Goal: Task Accomplishment & Management: Complete application form

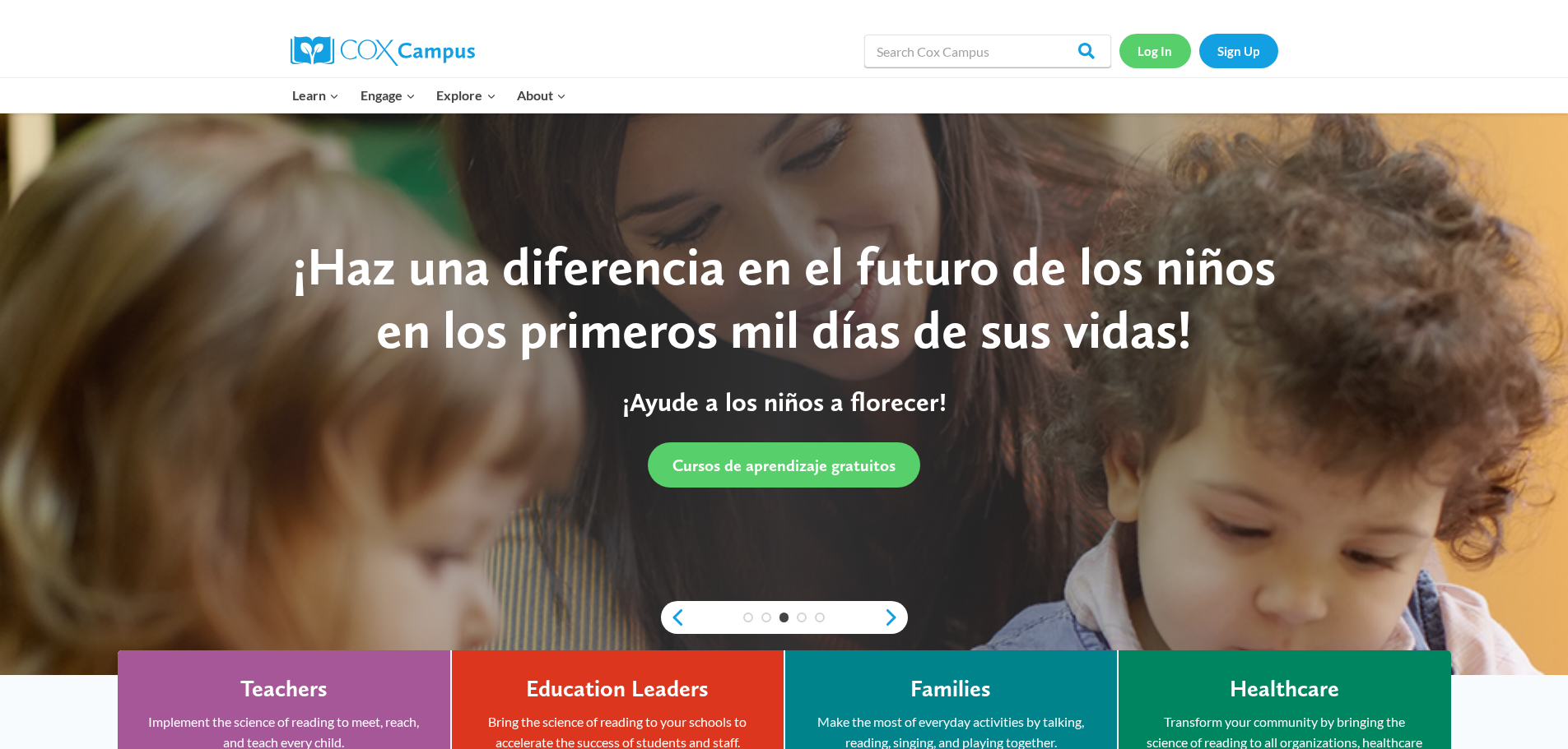
click at [1144, 47] on link "Log In" at bounding box center [1155, 50] width 71 height 33
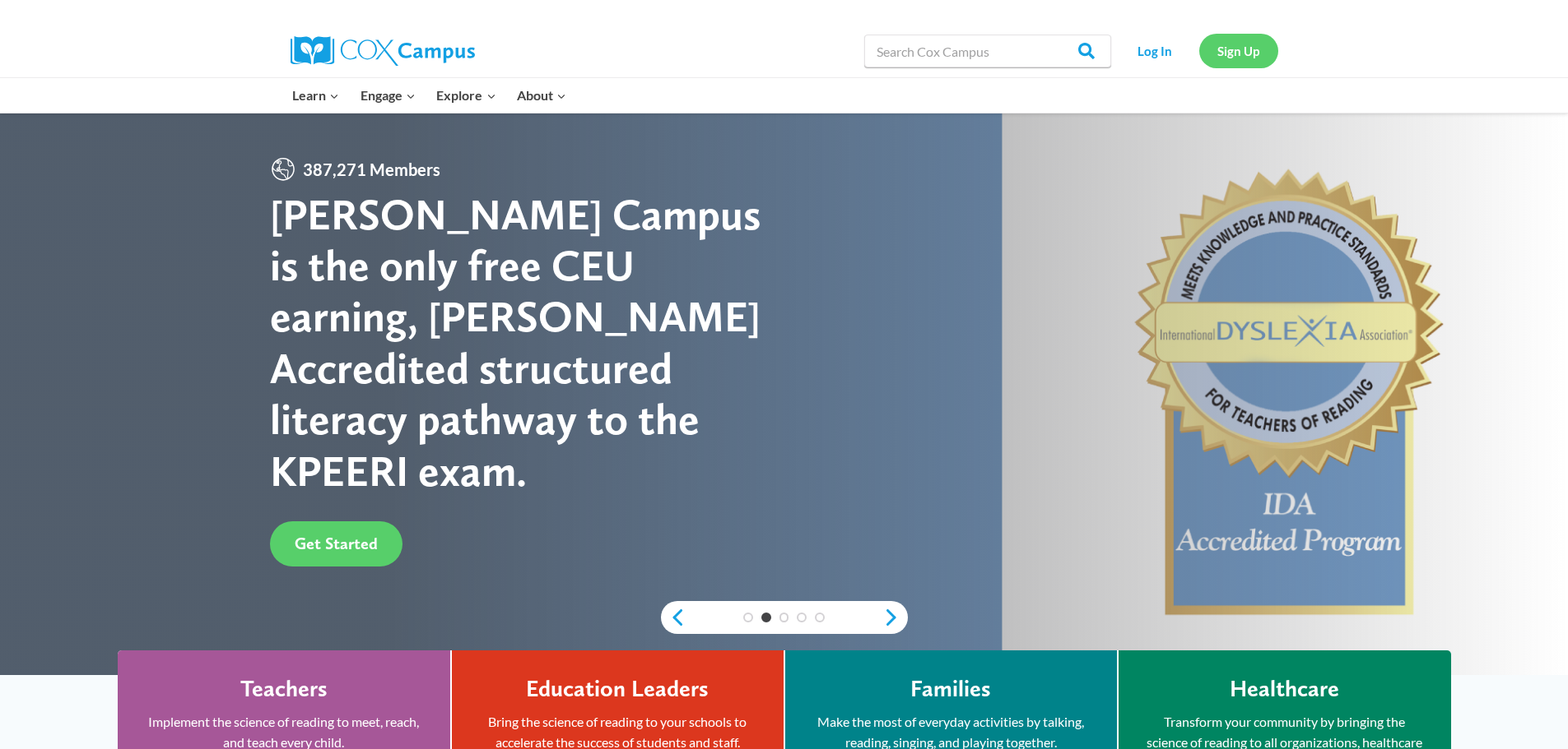
click at [1247, 54] on link "Sign Up" at bounding box center [1239, 50] width 79 height 33
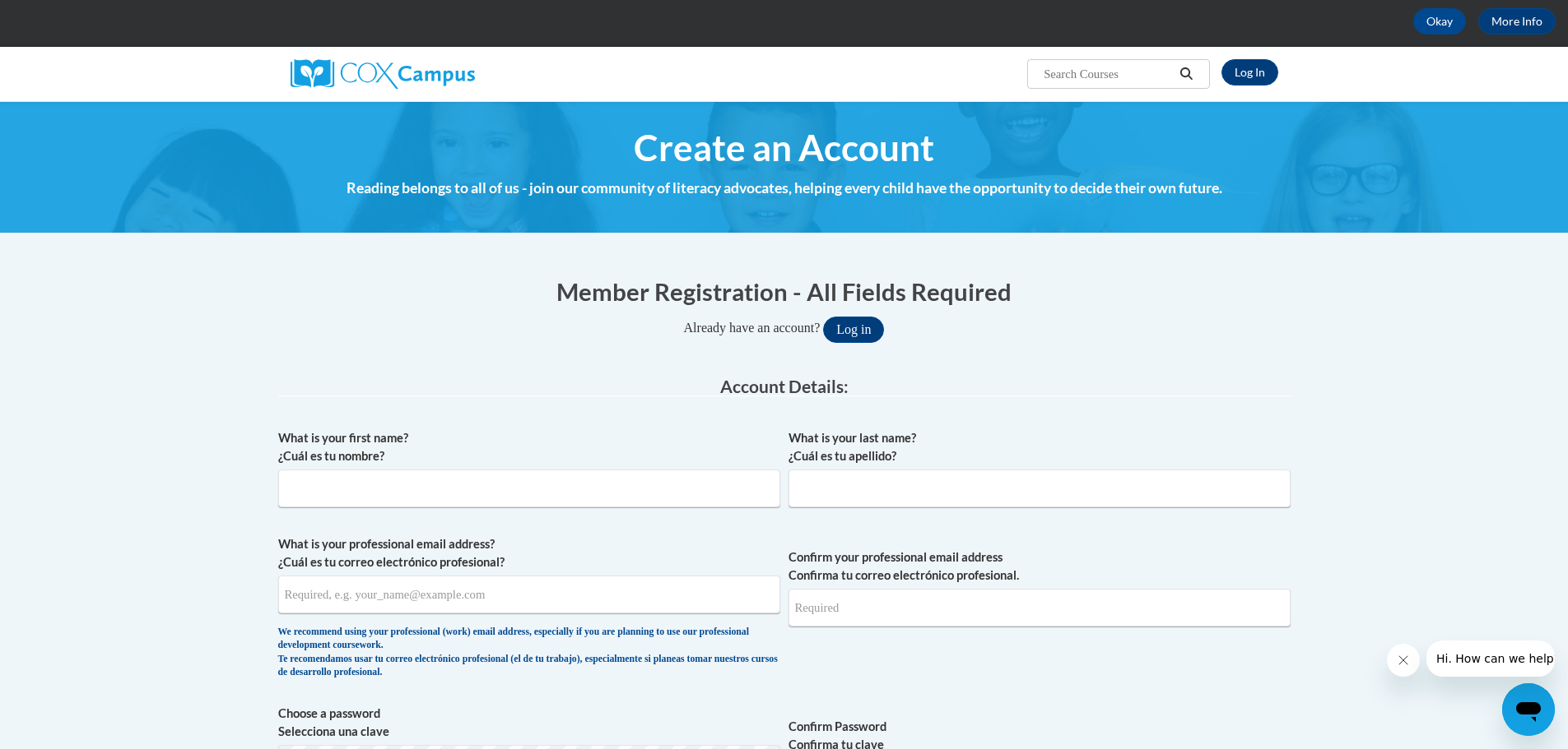
scroll to position [164, 0]
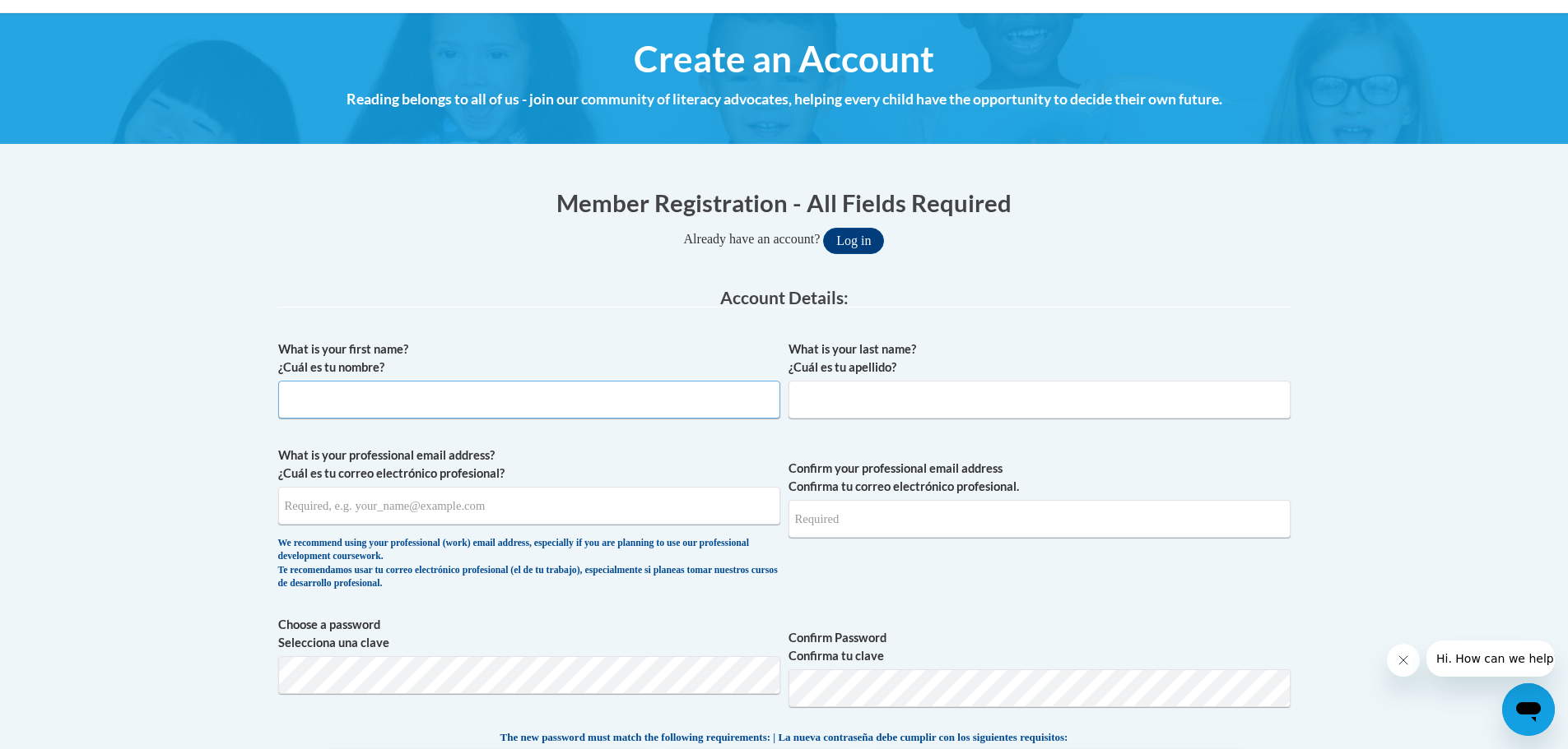
click at [366, 398] on input "What is your first name? ¿Cuál es tu nombre?" at bounding box center [529, 400] width 502 height 38
type input "Monica"
type input "Radcliff"
type input "monica.radcliff@bcsdk12.net"
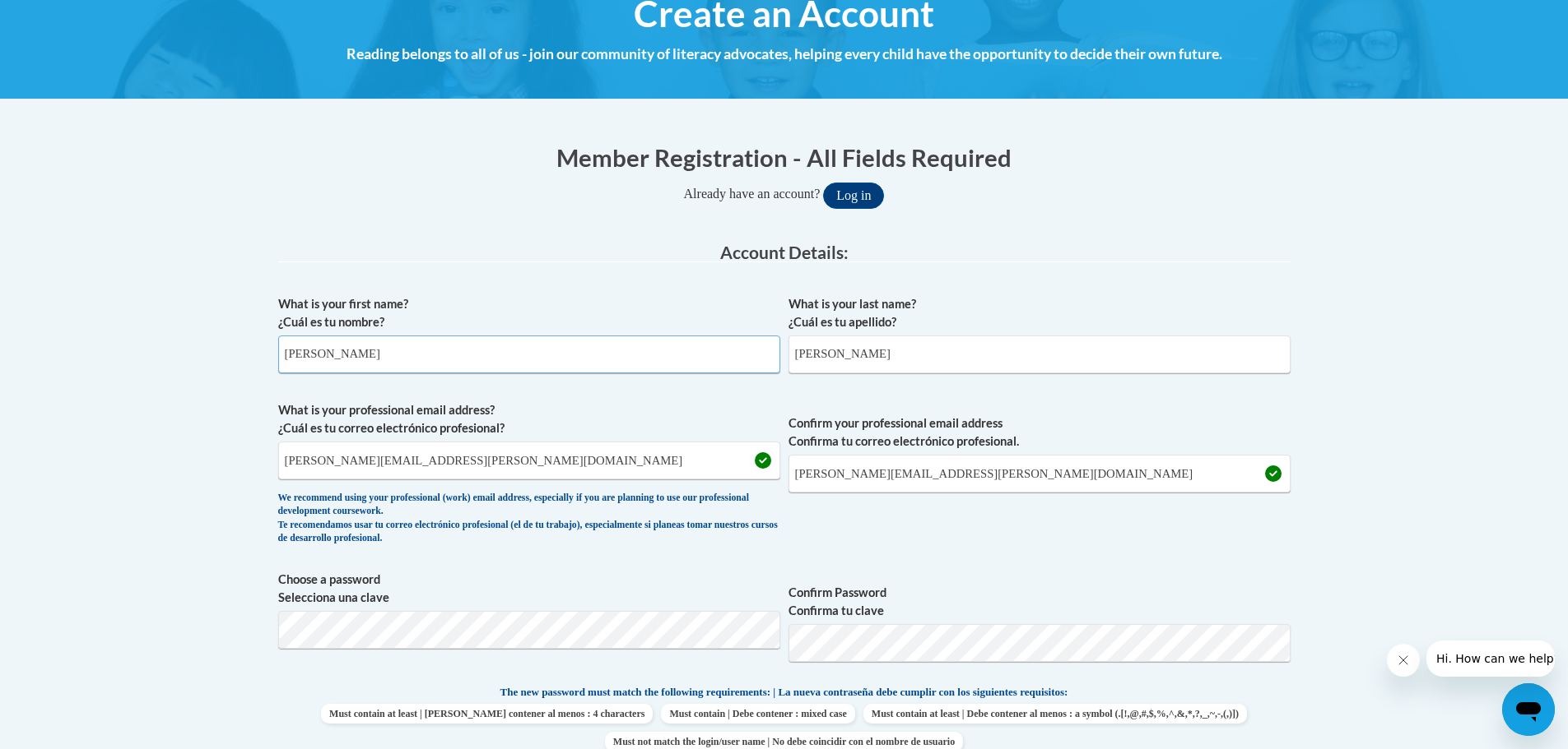
scroll to position [246, 0]
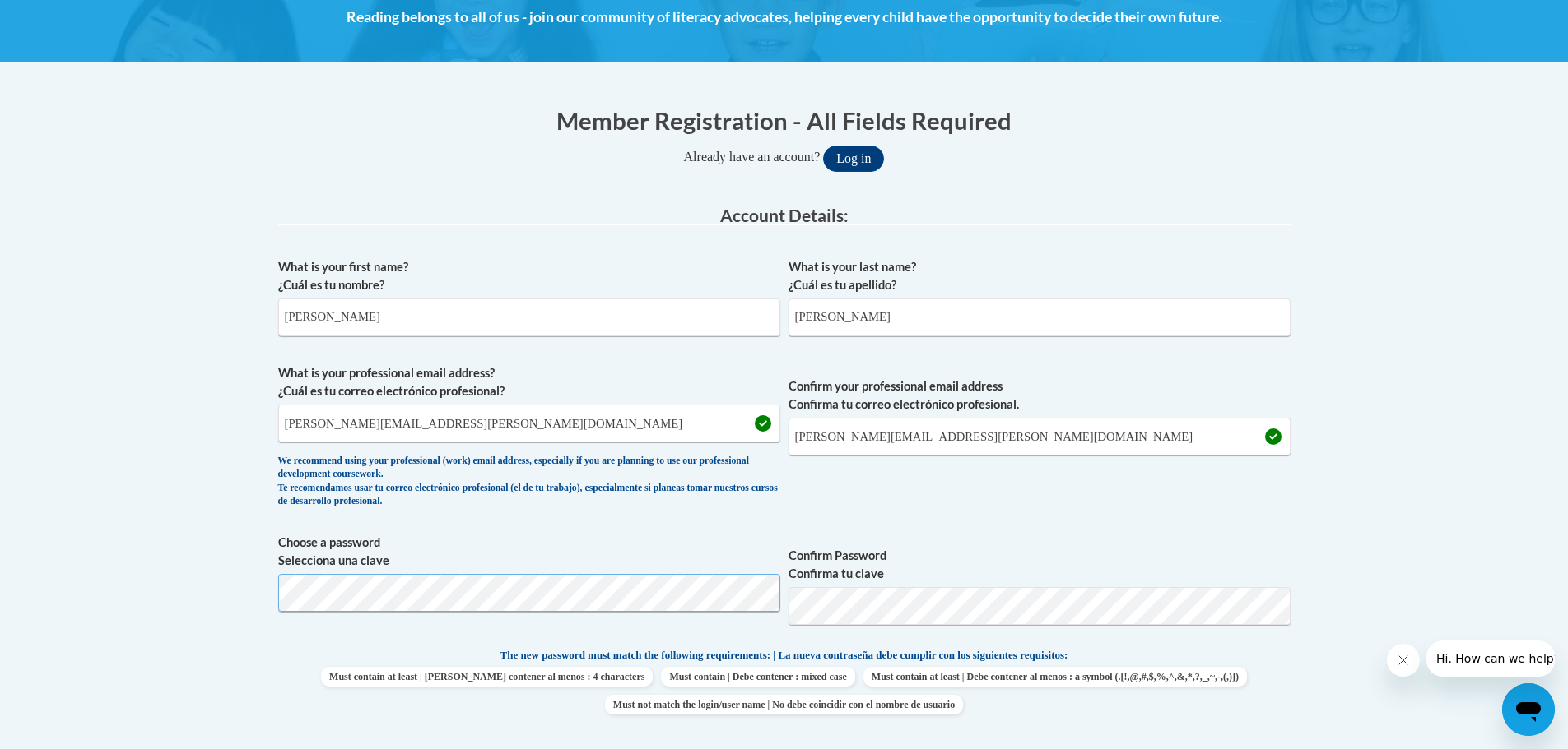
click at [246, 587] on body "This site uses cookies to help improve your learning experience. By continuing …" at bounding box center [784, 757] width 1568 height 2008
click at [190, 562] on body "This site uses cookies to help improve your learning experience. By continuing …" at bounding box center [784, 757] width 1568 height 2008
click at [353, 570] on span "Choose a password Selecciona una clave" at bounding box center [529, 587] width 502 height 105
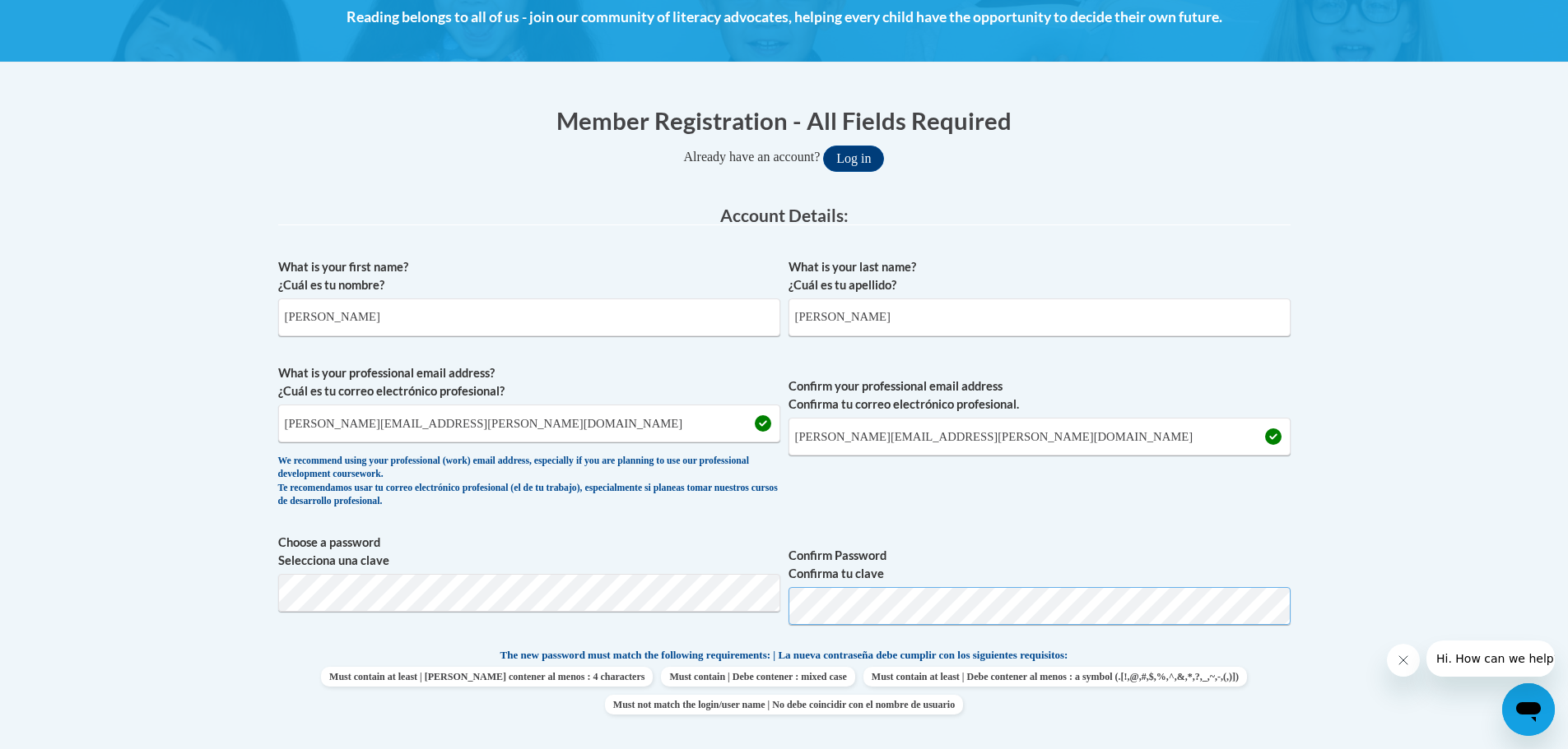
click at [823, 145] on button "Log in" at bounding box center [853, 158] width 60 height 26
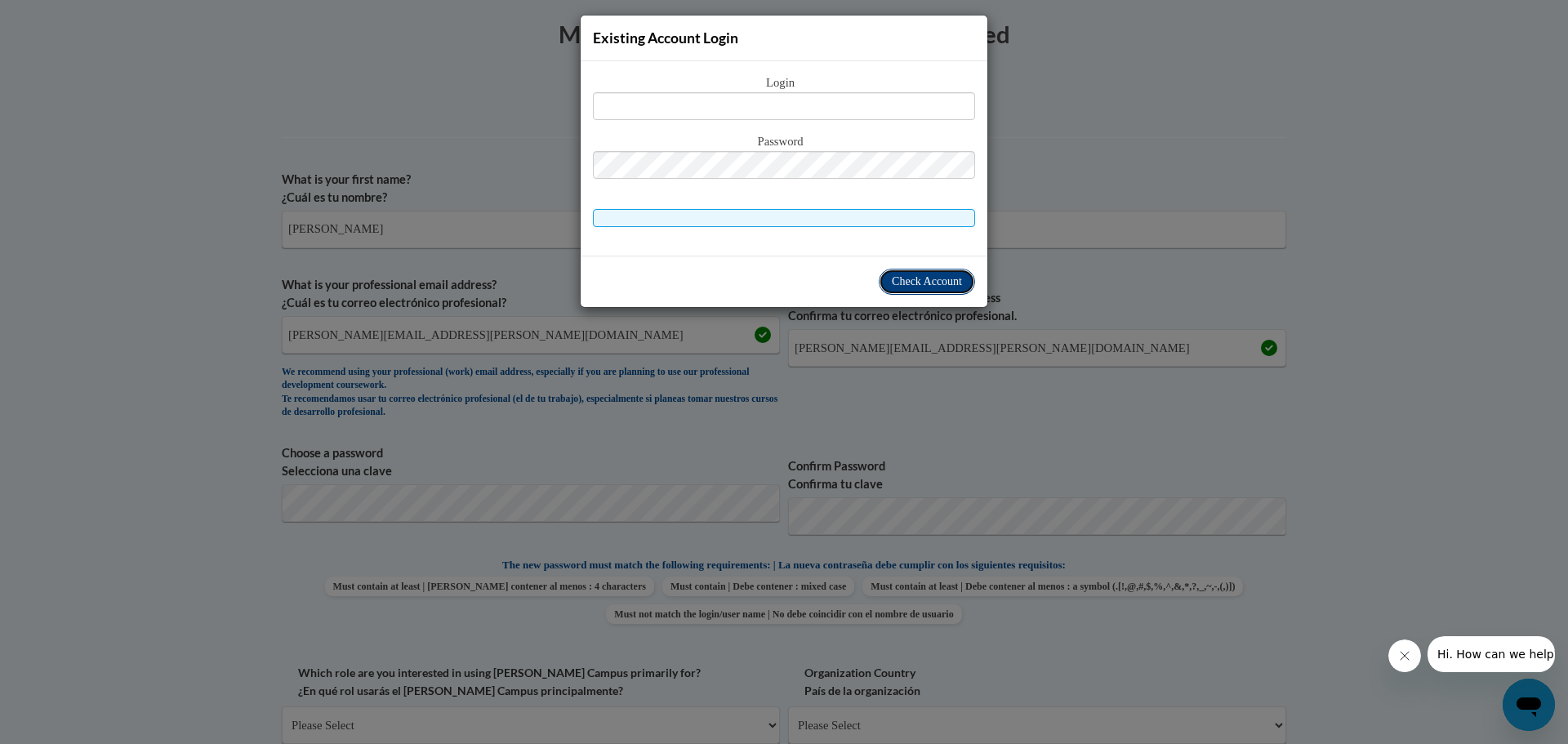
click at [935, 285] on span "Check Account" at bounding box center [926, 281] width 70 height 13
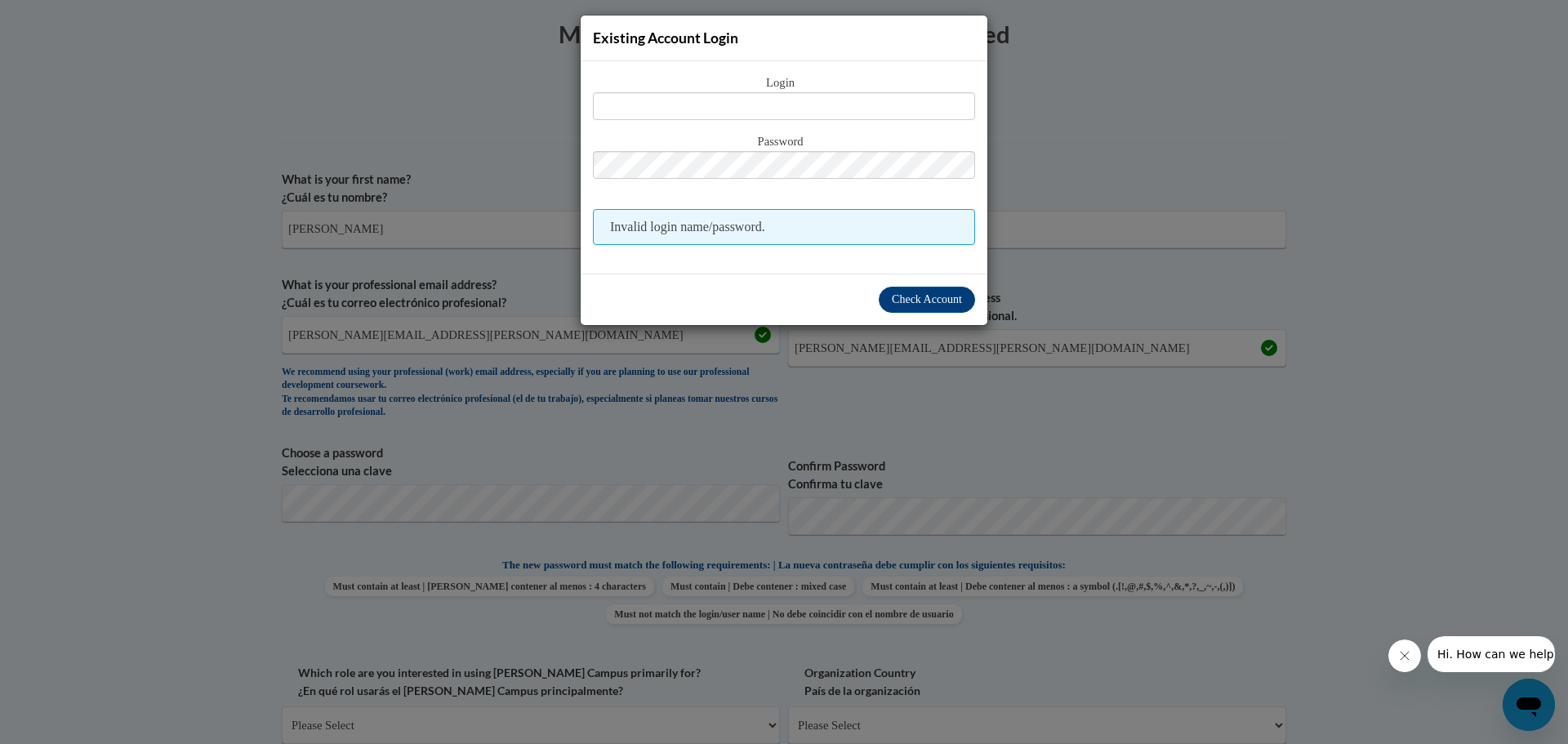
click at [1218, 280] on div "Existing Account Login Login Password Invalid login name/password. Check Account" at bounding box center [784, 372] width 1568 height 744
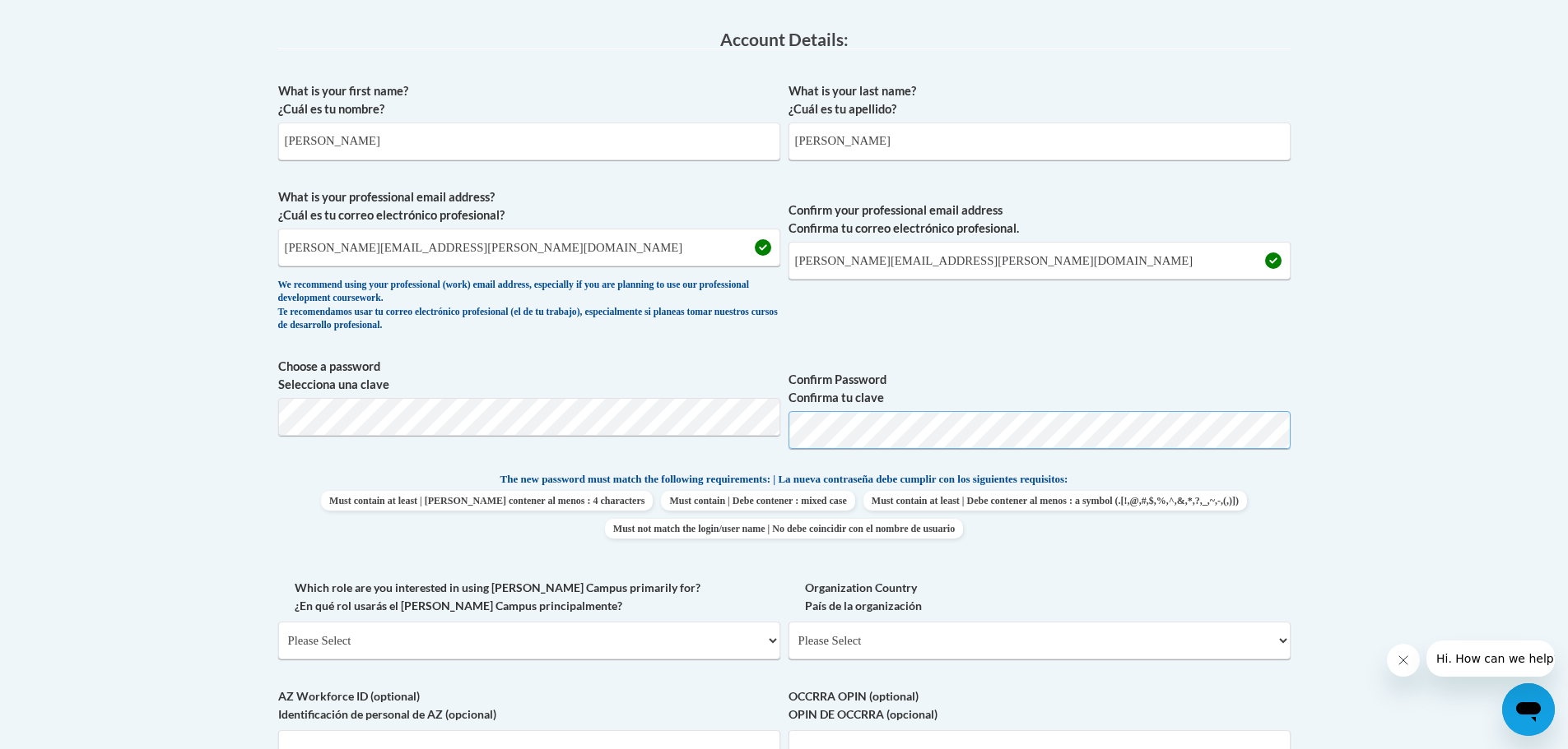
scroll to position [580, 0]
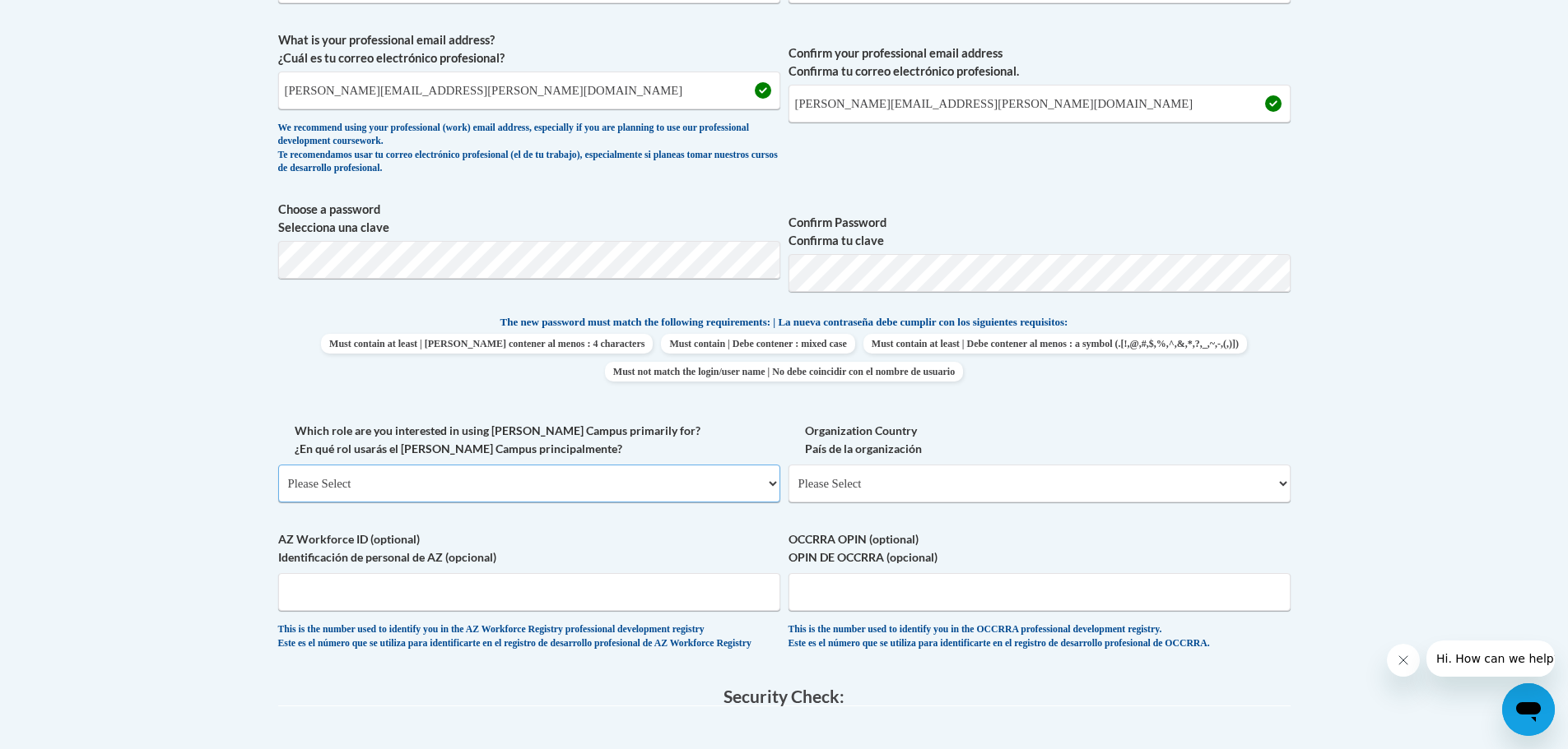
click at [574, 488] on select "Please Select College/University | Colegio/Universidad Community/Nonprofit Part…" at bounding box center [529, 484] width 502 height 38
select select "fbf2d438-af2f-41f8-98f1-81c410e29de3"
click at [278, 465] on select "Please Select College/University | Colegio/Universidad Community/Nonprofit Part…" at bounding box center [529, 484] width 502 height 38
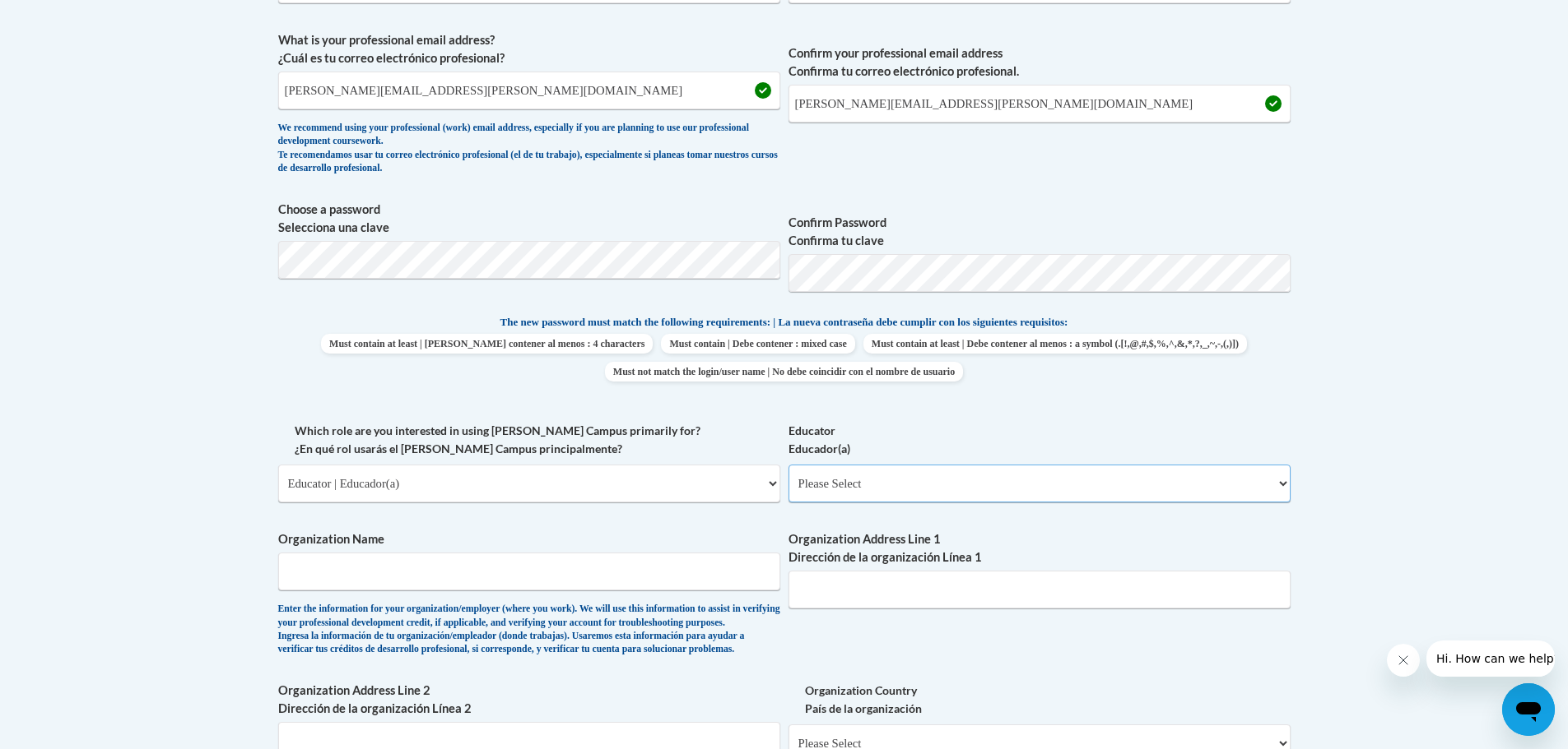
click at [854, 485] on select "Please Select Early Learning/Daycare Teacher/Family Home Care Provider | Maestr…" at bounding box center [1039, 484] width 502 height 38
select select "5455f13f-8aeb-4200-a53b-f3dbe28286cf"
click at [788, 465] on select "Please Select Early Learning/Daycare Teacher/Family Home Care Provider | Maestr…" at bounding box center [1039, 484] width 502 height 38
click at [552, 577] on input "Organization Name" at bounding box center [529, 572] width 502 height 38
type input "Bibb County schools"
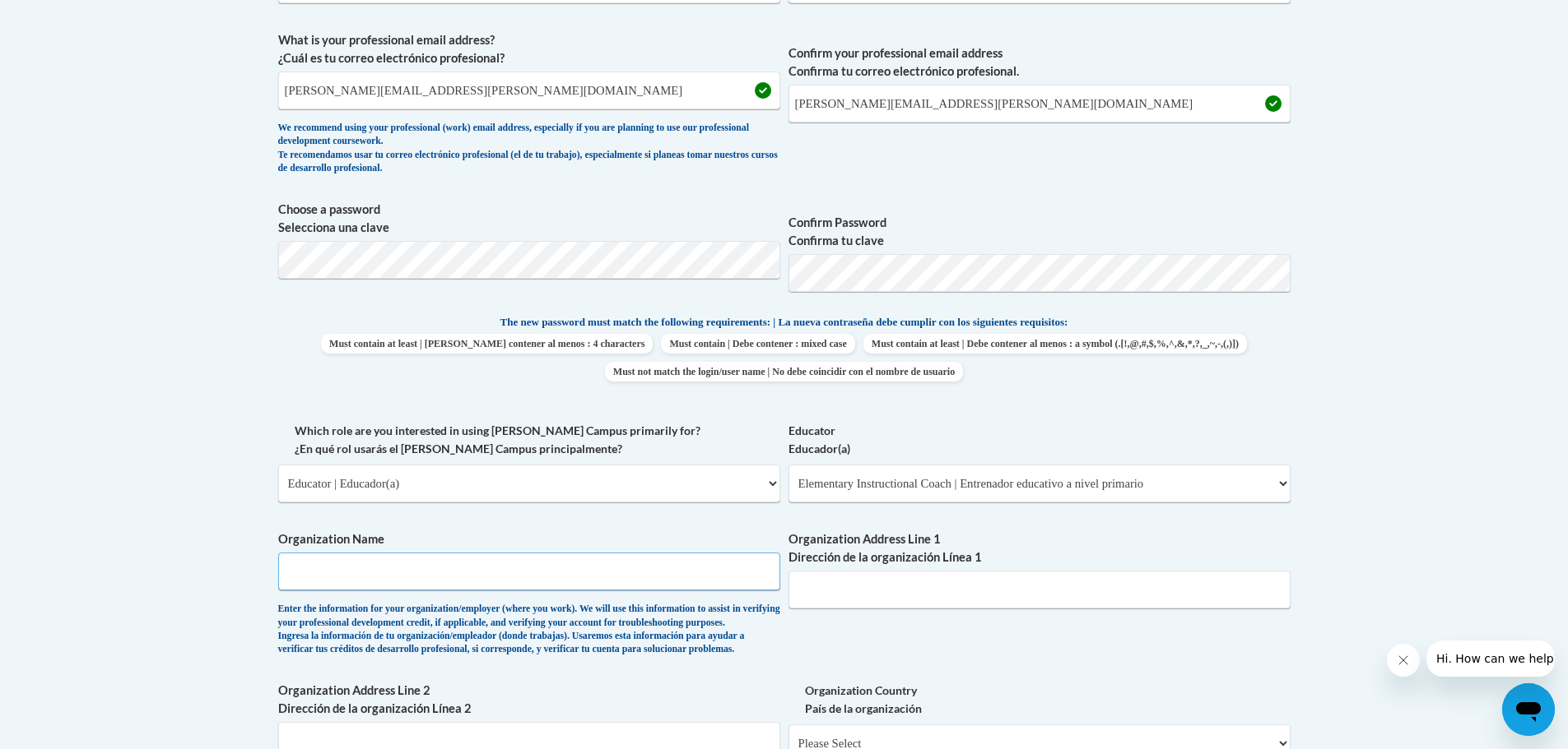
type input "2011 Riverside Drive, Ste. 1087"
type input "SOAR Academy"
click at [357, 569] on input "Bibb County schools" at bounding box center [529, 572] width 502 height 38
click at [413, 578] on input "Bibb County Schools" at bounding box center [529, 572] width 502 height 38
click at [420, 572] on input "Bibb County Schools" at bounding box center [529, 572] width 502 height 38
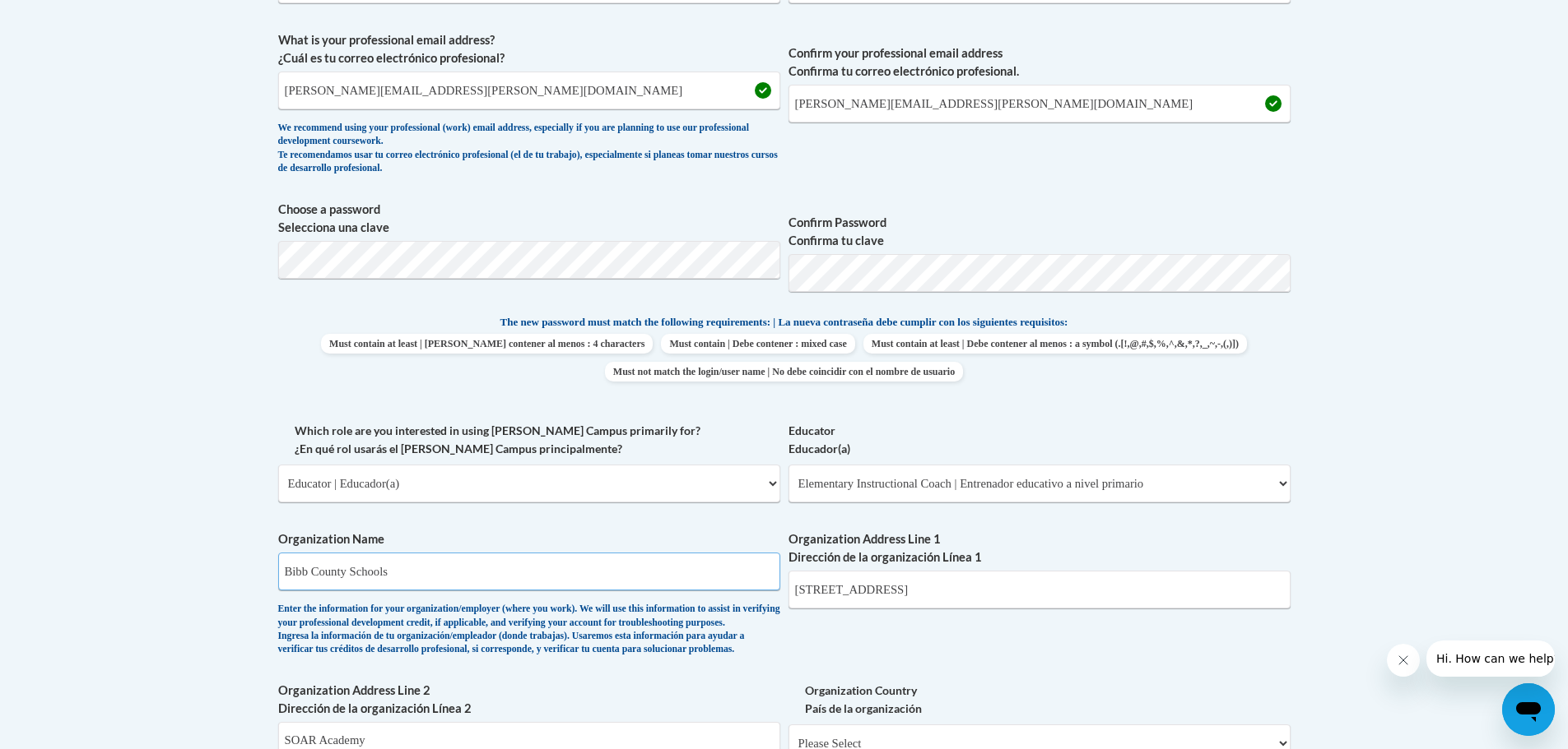
type input "Bibb County Schools"
click at [982, 589] on input "2011 Riverside Drive, Ste. 1087" at bounding box center [1039, 590] width 502 height 38
click at [976, 638] on div "What is your first name? ¿Cuál es tu nombre? Monica What is your last name? ¿Cu…" at bounding box center [784, 421] width 1012 height 1010
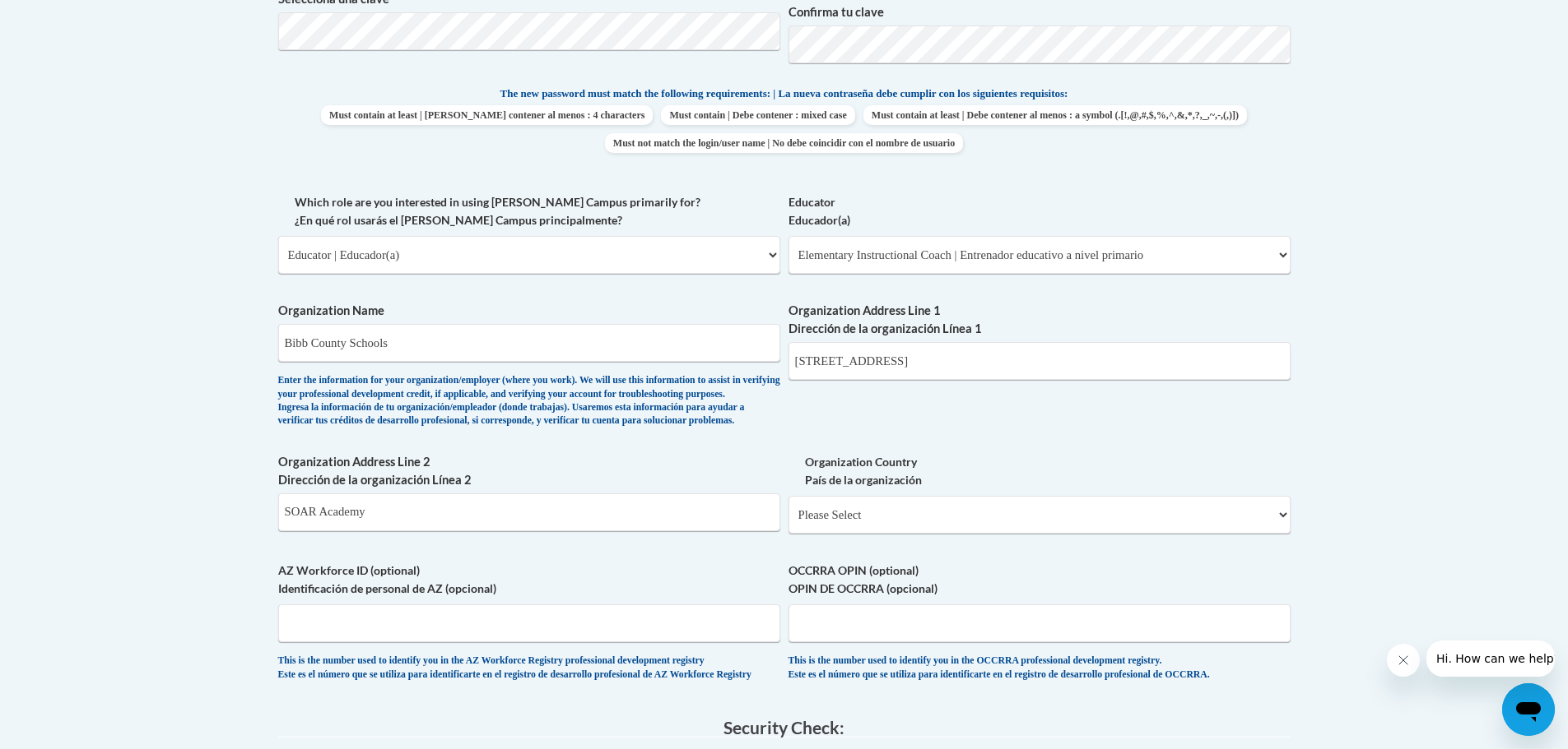
scroll to position [827, 0]
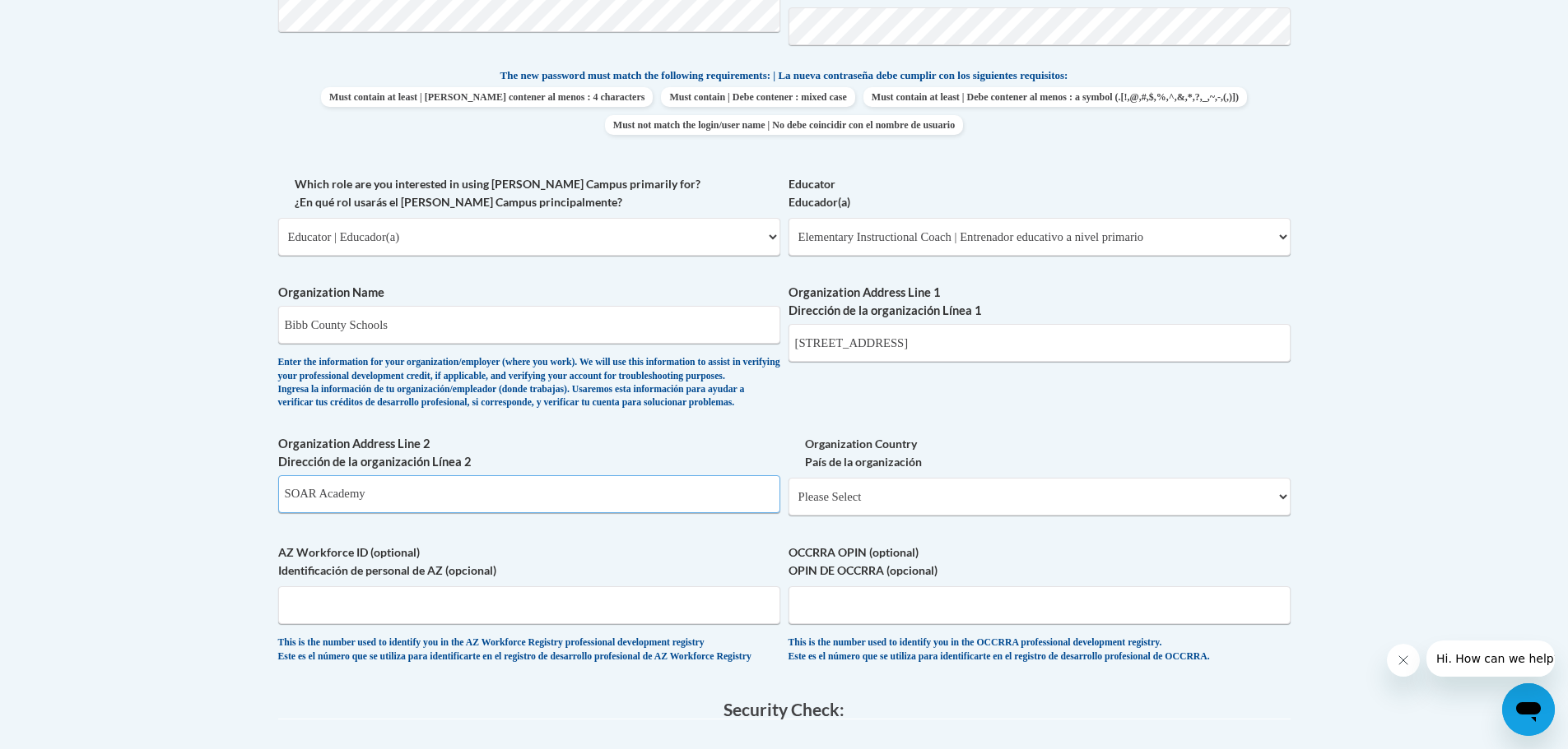
click at [591, 513] on input "SOAR Academy" at bounding box center [529, 495] width 502 height 38
click at [894, 516] on select "Please Select United States | Estados Unidos Outside of the United States | Fue…" at bounding box center [1039, 497] width 502 height 38
select select "ad49bcad-a171-4b2e-b99c-48b446064914"
click at [788, 504] on select "Please Select United States | Estados Unidos Outside of the United States | Fue…" at bounding box center [1039, 497] width 502 height 38
select select
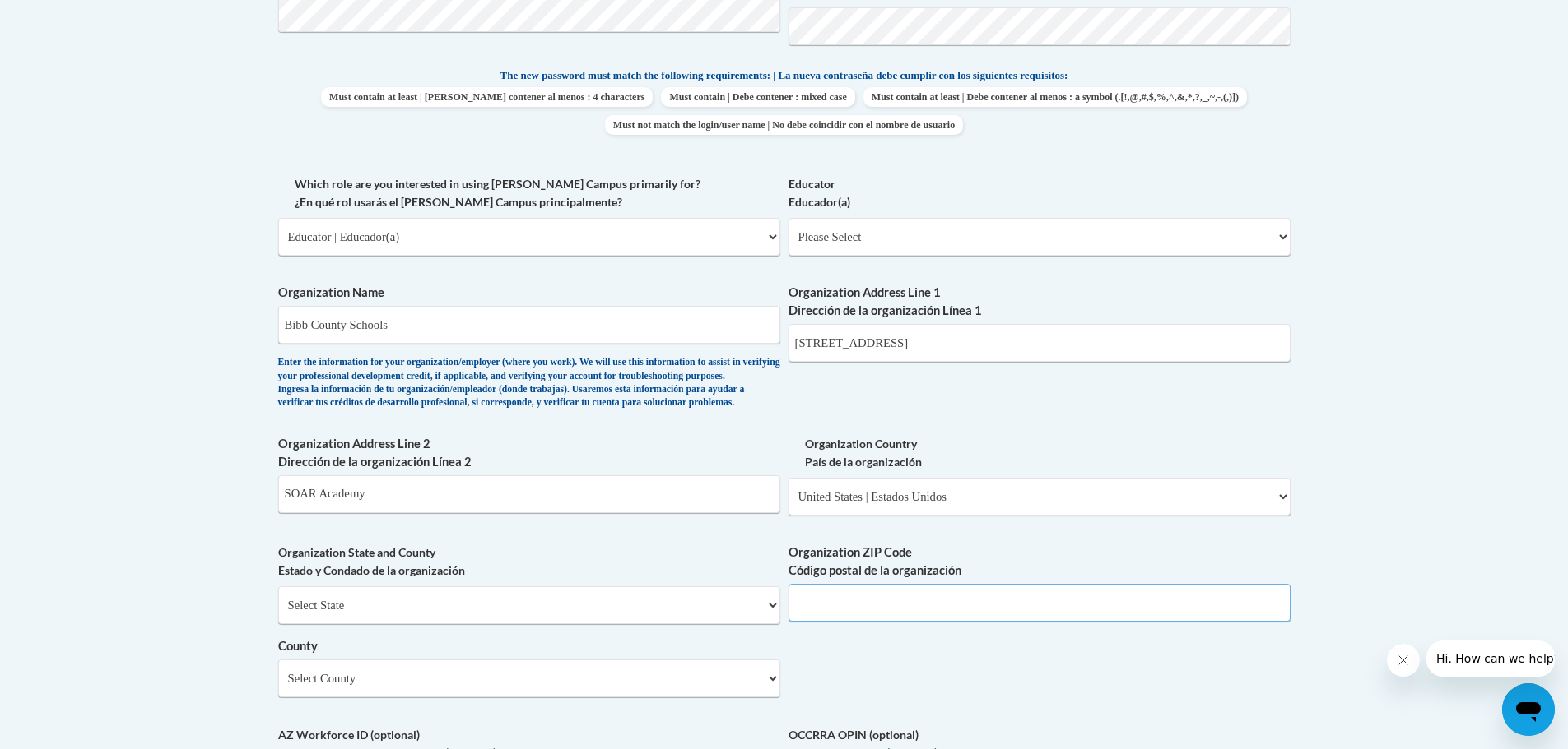
click at [853, 622] on input "Organization ZIP Code Código postal de la organización" at bounding box center [1039, 603] width 502 height 38
type input "31204"
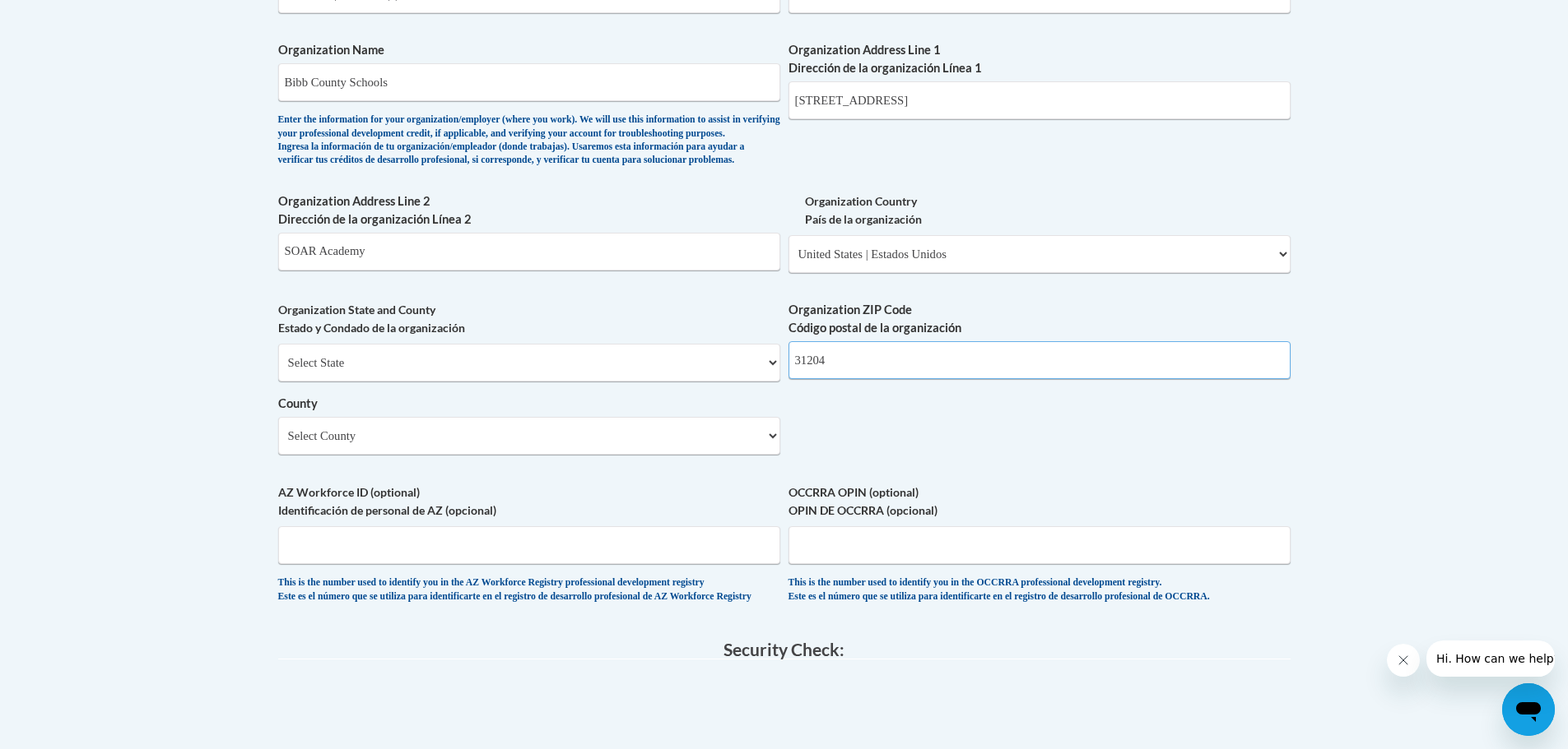
scroll to position [1074, 0]
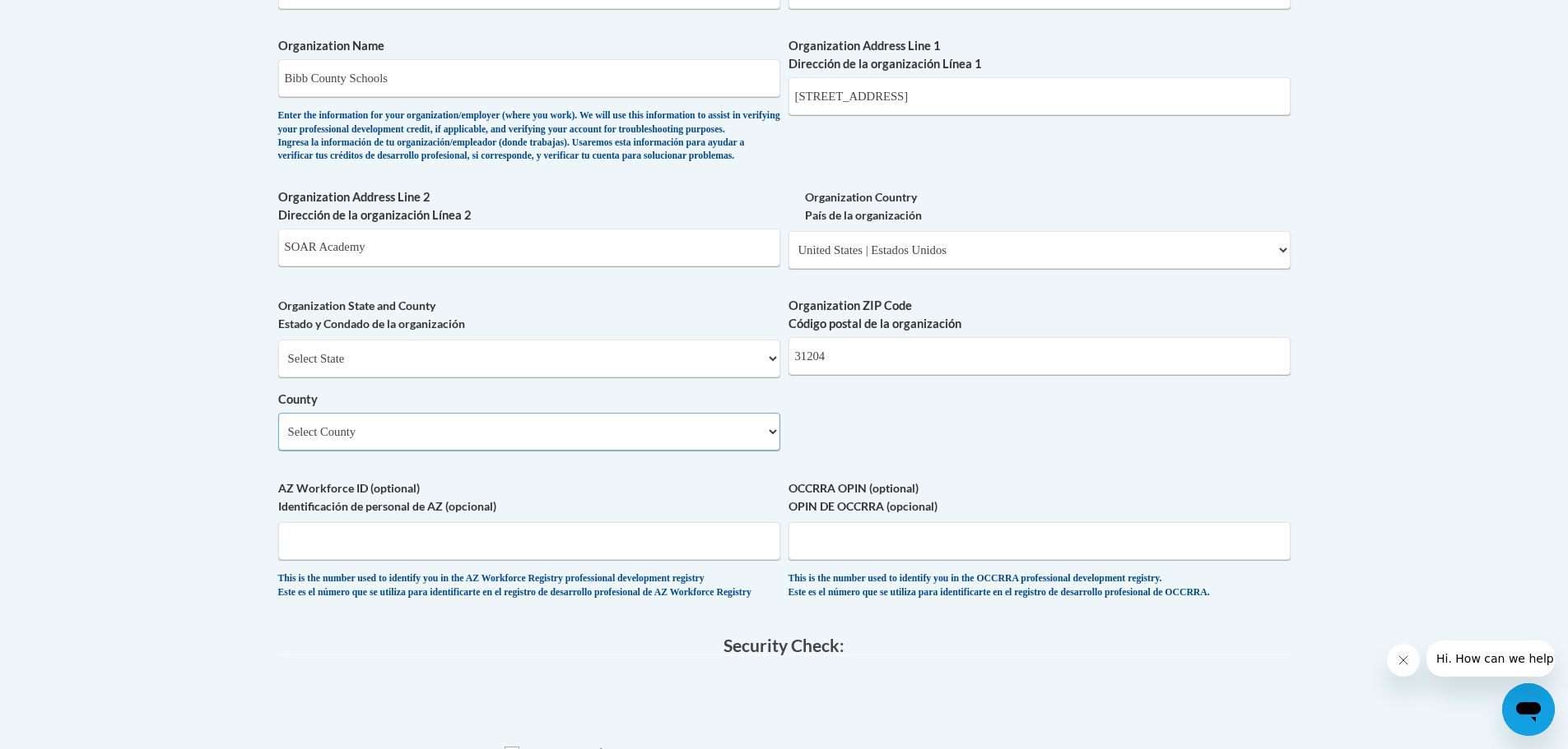
click at [446, 451] on select "Select County Appling Atkinson Bacon Baker Baldwin Banks Barrow Bartow Ben Hill…" at bounding box center [529, 432] width 502 height 38
select select "Bibb"
click at [278, 440] on select "Select County Appling Atkinson Bacon Baker Baldwin Banks Barrow Bartow Ben Hill…" at bounding box center [529, 432] width 502 height 38
click at [378, 560] on input "AZ Workforce ID (optional) Identificación de personal de AZ (opcional)" at bounding box center [529, 541] width 502 height 38
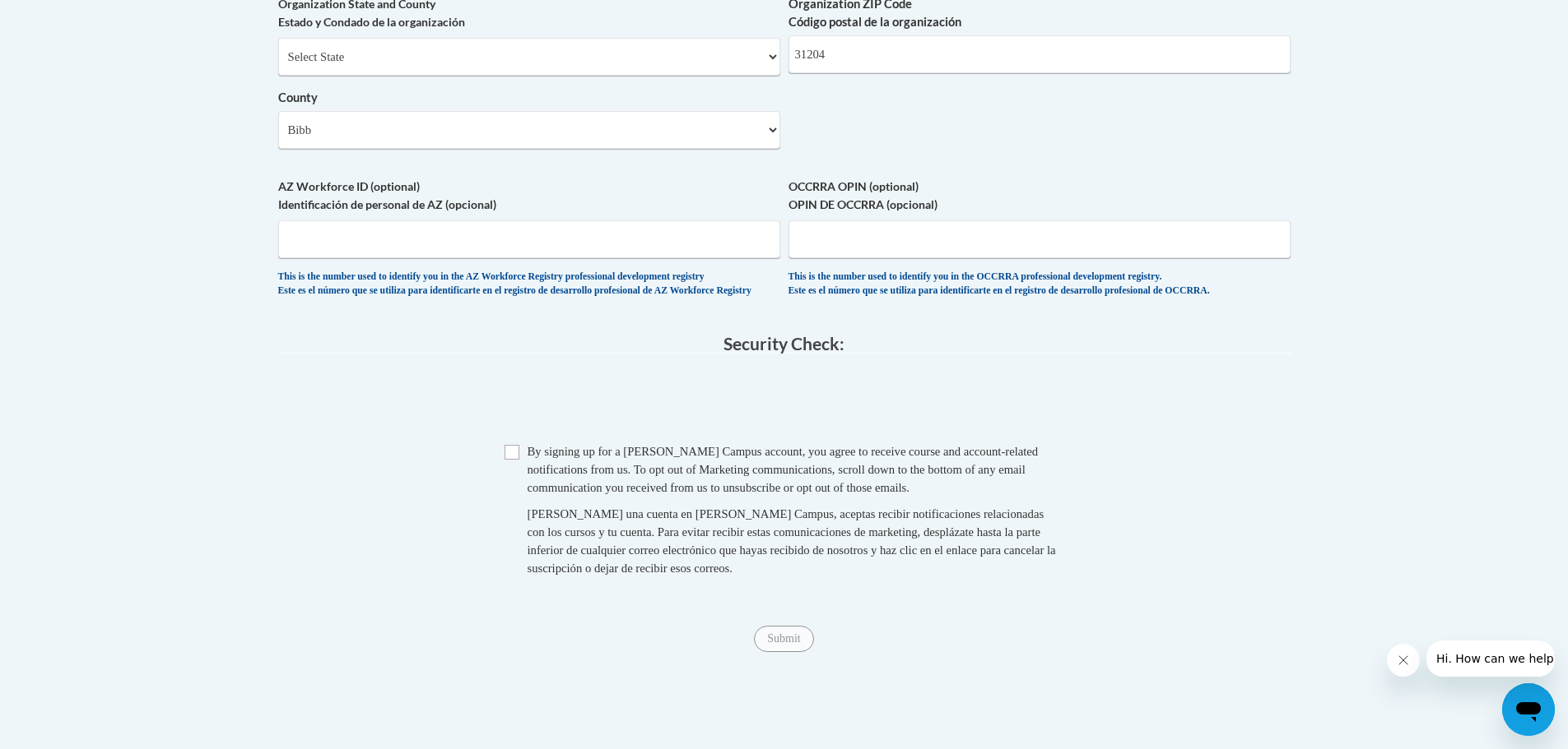
scroll to position [1402, 0]
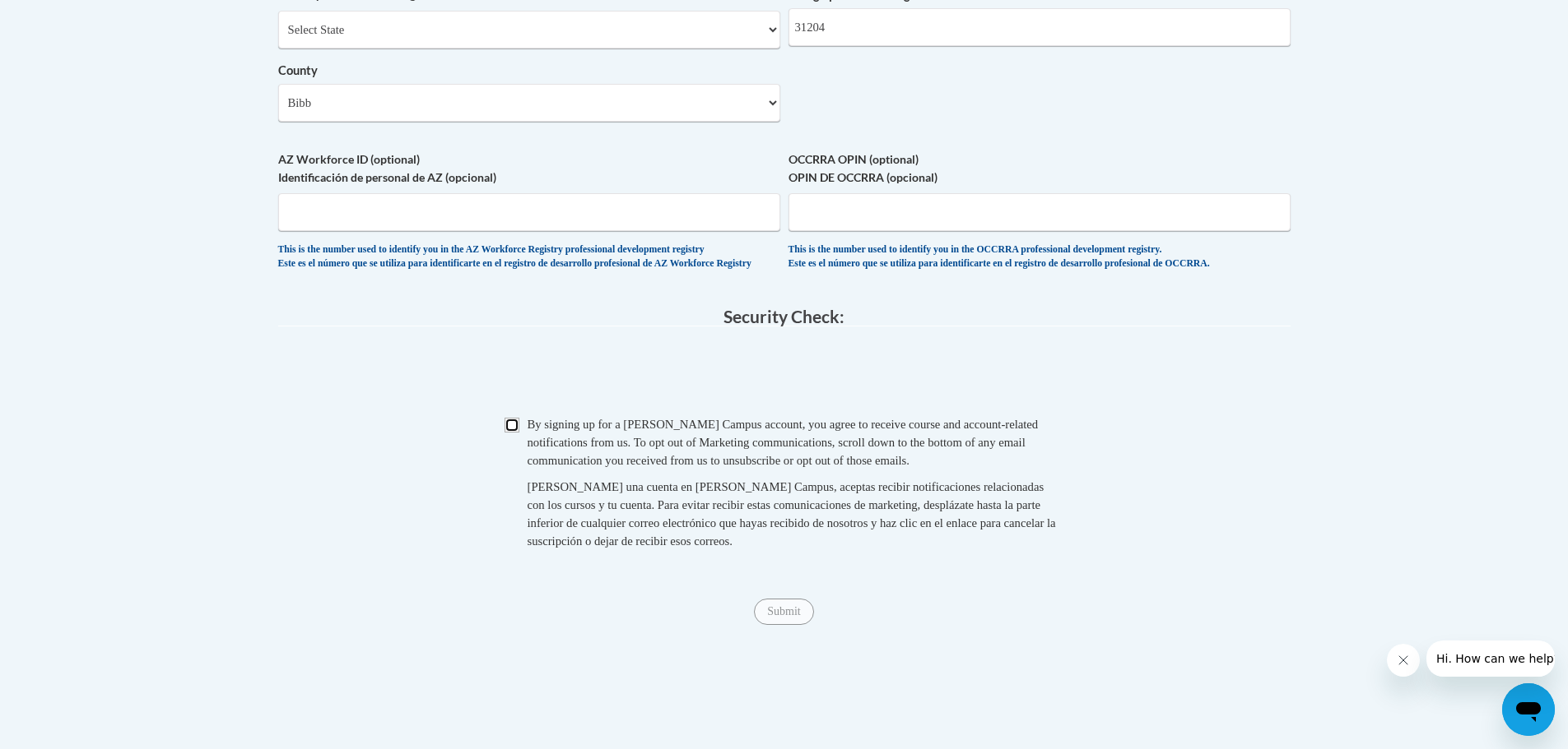
click at [515, 432] on input "Checkbox" at bounding box center [512, 425] width 14 height 14
checkbox input "true"
click at [786, 625] on input "Submit" at bounding box center [784, 612] width 60 height 26
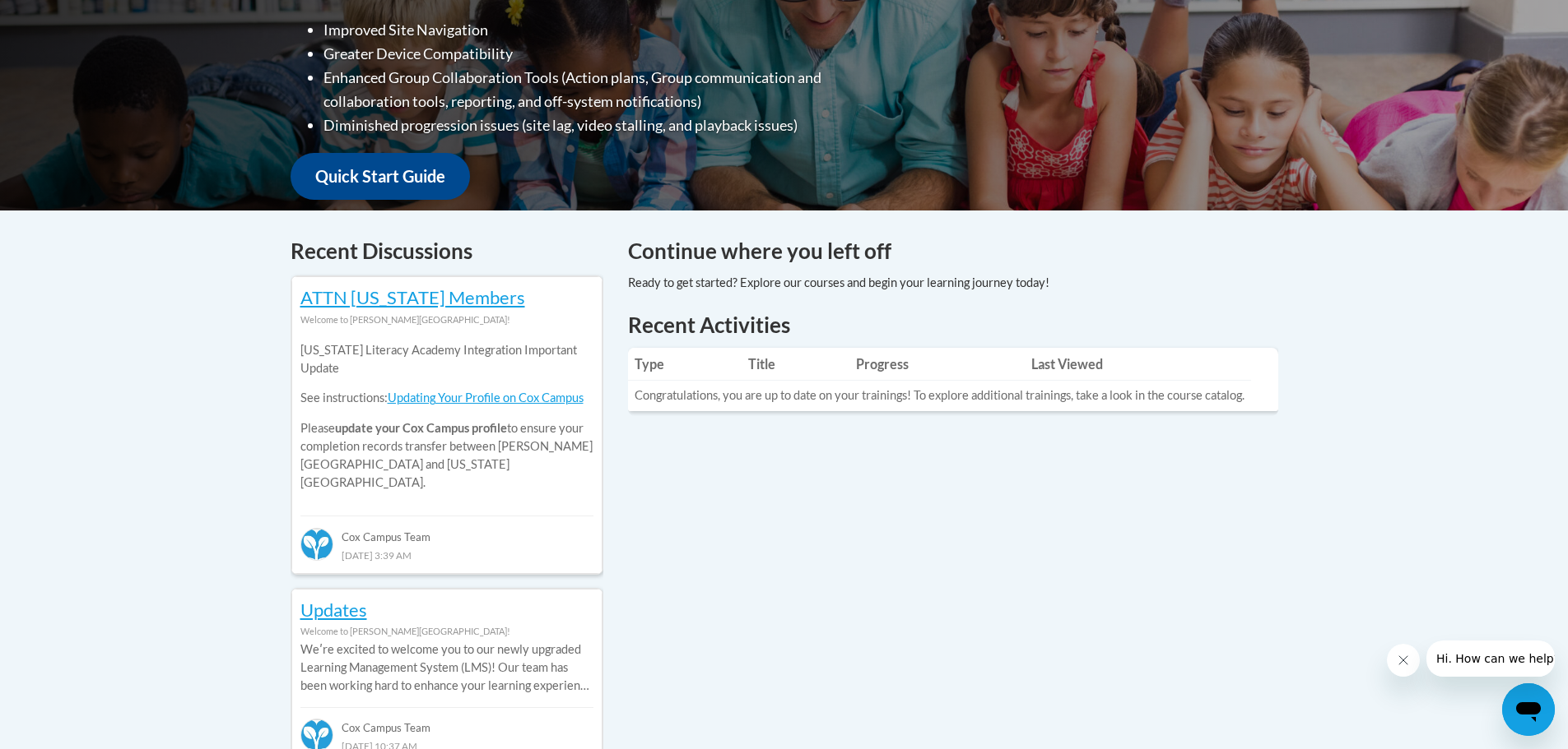
scroll to position [658, 0]
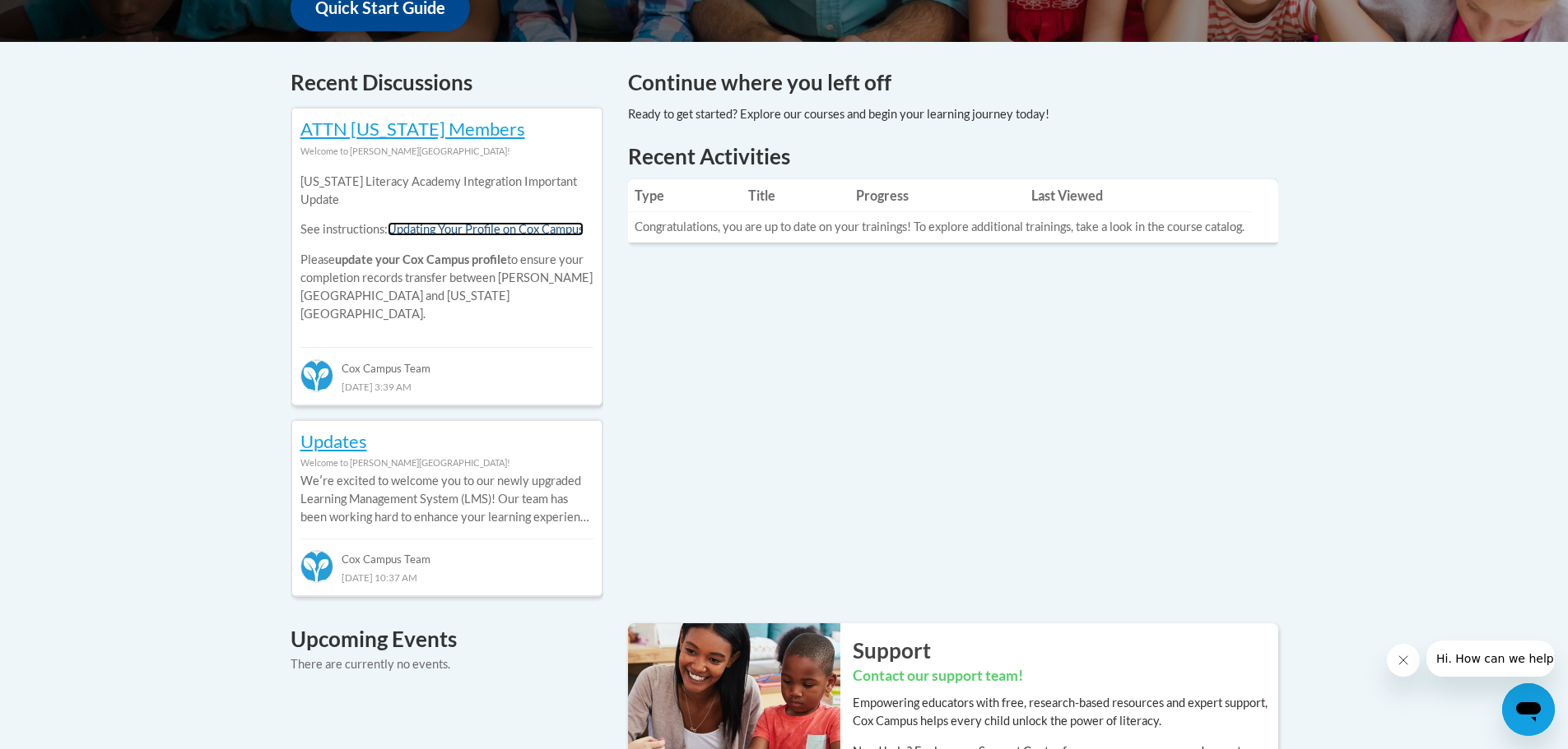
click at [504, 232] on link "Updating Your Profile on Cox Campus" at bounding box center [485, 228] width 196 height 14
